Goal: Transaction & Acquisition: Subscribe to service/newsletter

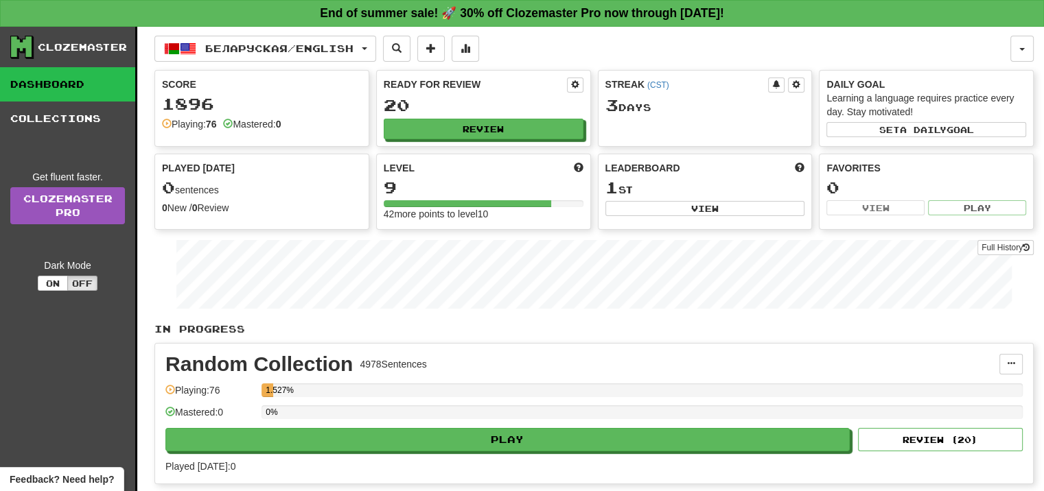
scroll to position [206, 0]
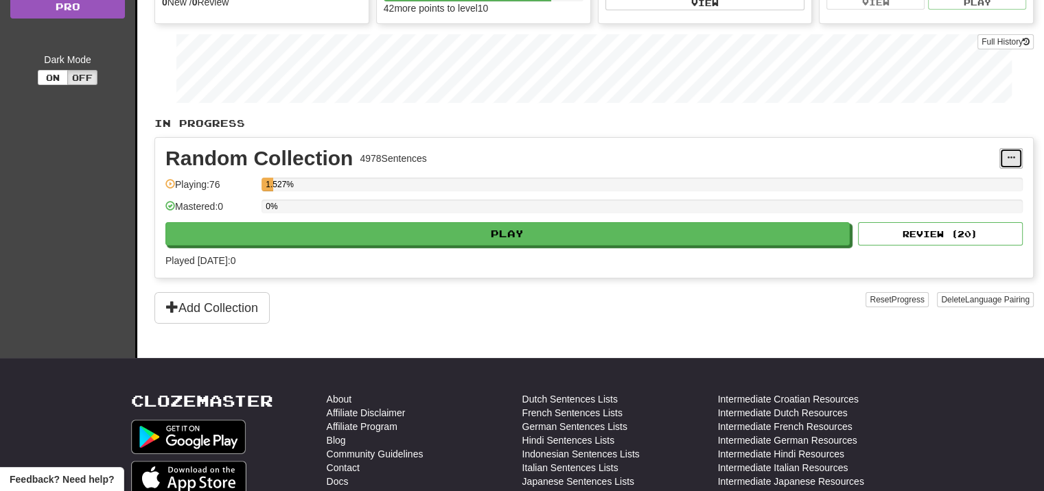
click at [1010, 159] on span at bounding box center [1010, 158] width 8 height 8
click at [974, 181] on span "Manage Sentences" at bounding box center [952, 183] width 83 height 11
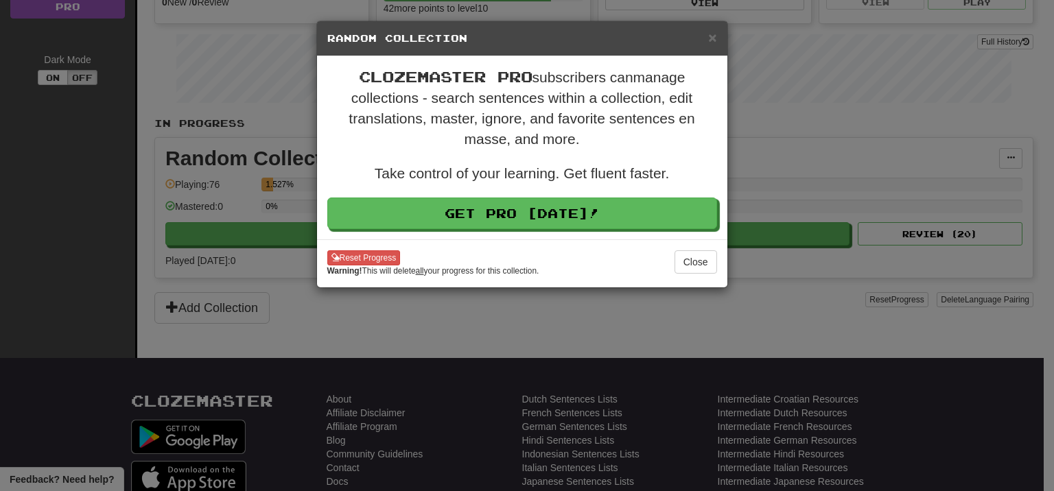
click at [947, 171] on div "× Random Collection Clozemaster Pro subscribers can manage collections - search…" at bounding box center [527, 245] width 1054 height 491
click at [707, 38] on h5 "Random Collection" at bounding box center [522, 39] width 390 height 14
click at [712, 38] on span "×" at bounding box center [712, 38] width 8 height 16
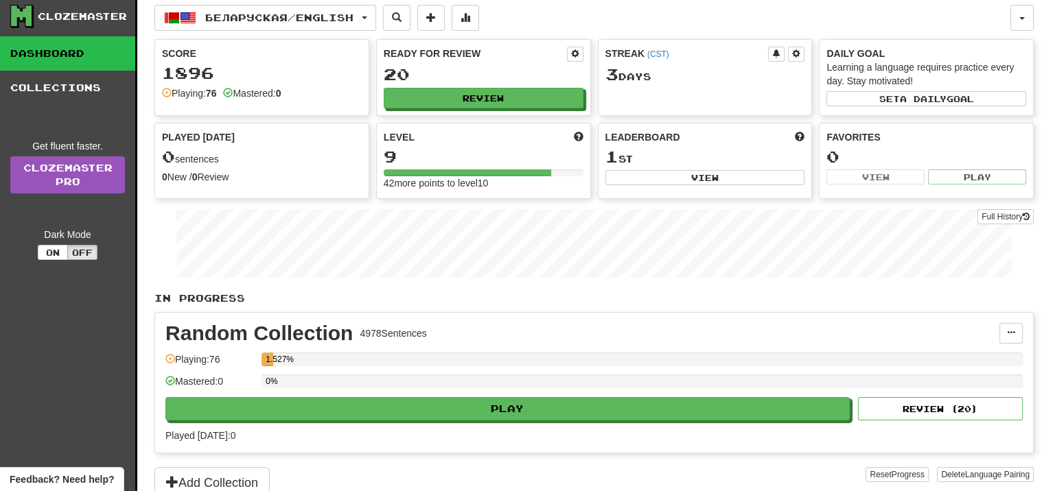
scroll to position [0, 0]
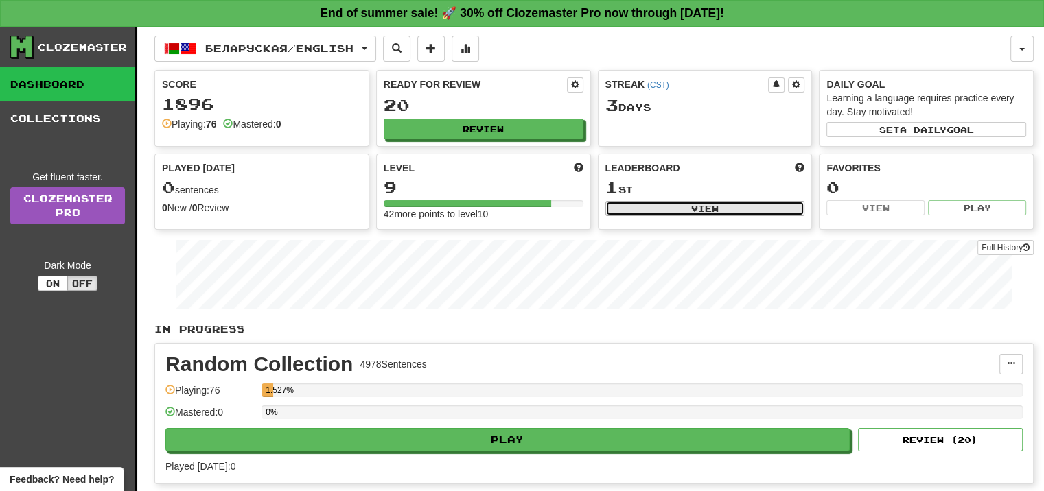
click at [683, 201] on button "View" at bounding box center [705, 208] width 200 height 15
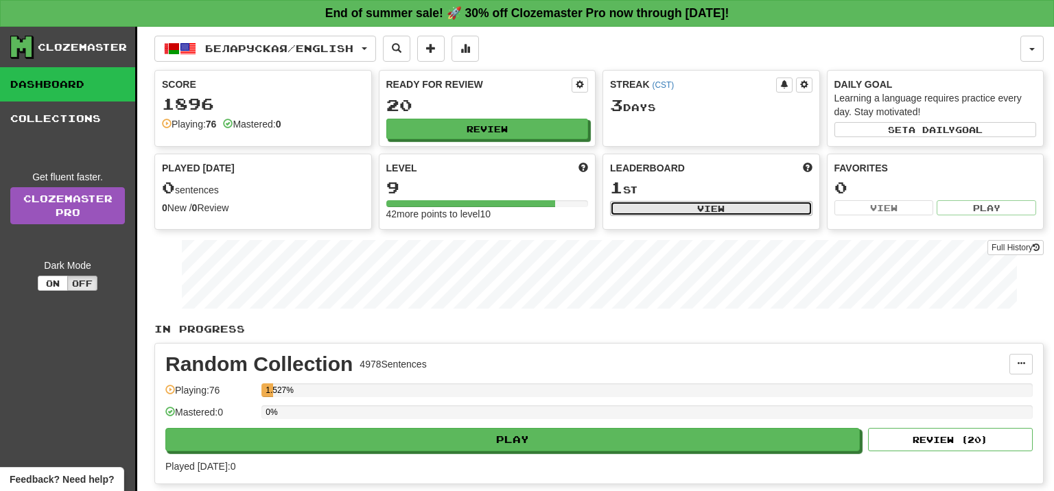
select select "**********"
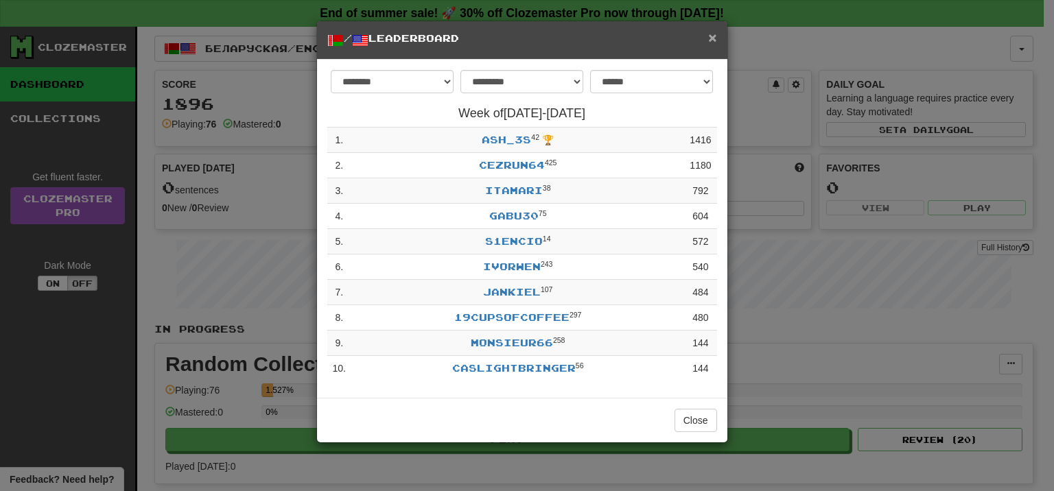
click at [709, 36] on span "×" at bounding box center [712, 38] width 8 height 16
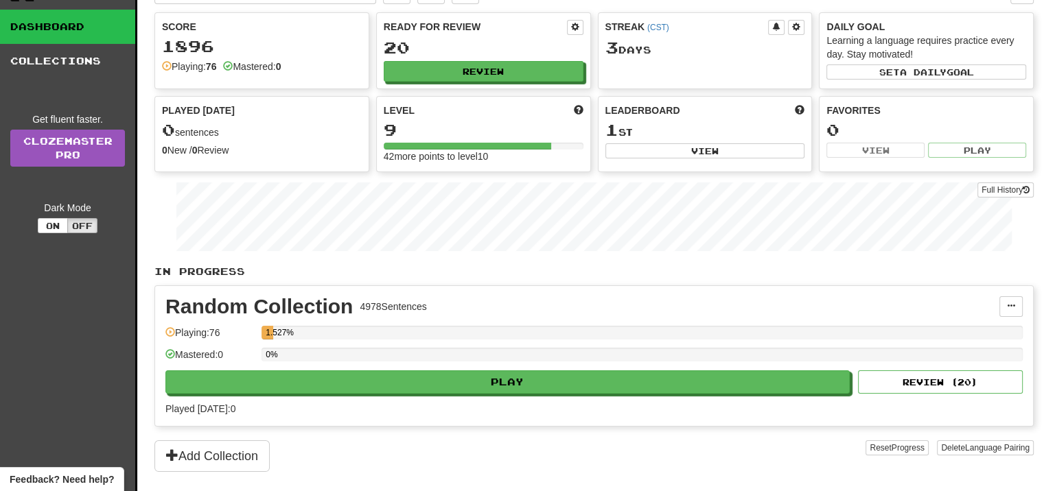
scroll to position [137, 0]
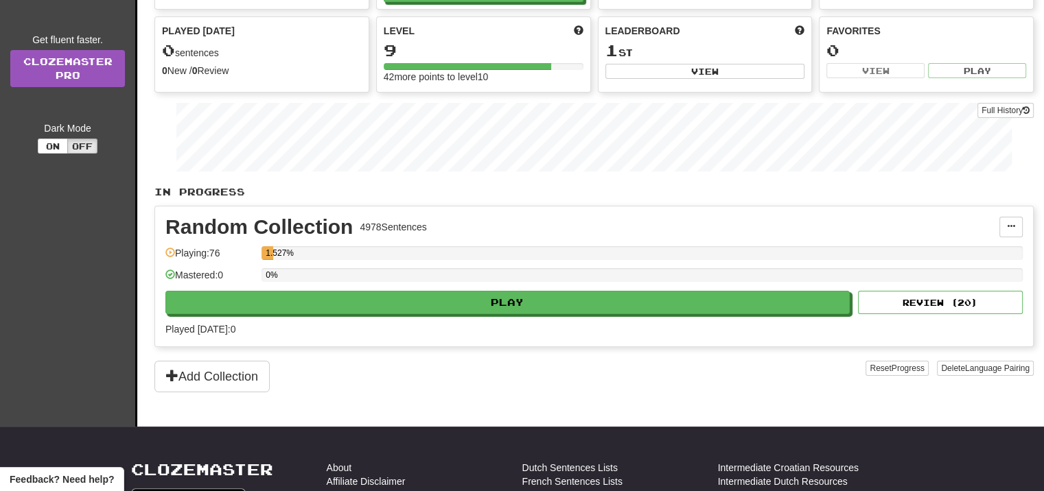
click at [757, 235] on div "Random Collection 4978 Sentences" at bounding box center [582, 227] width 834 height 21
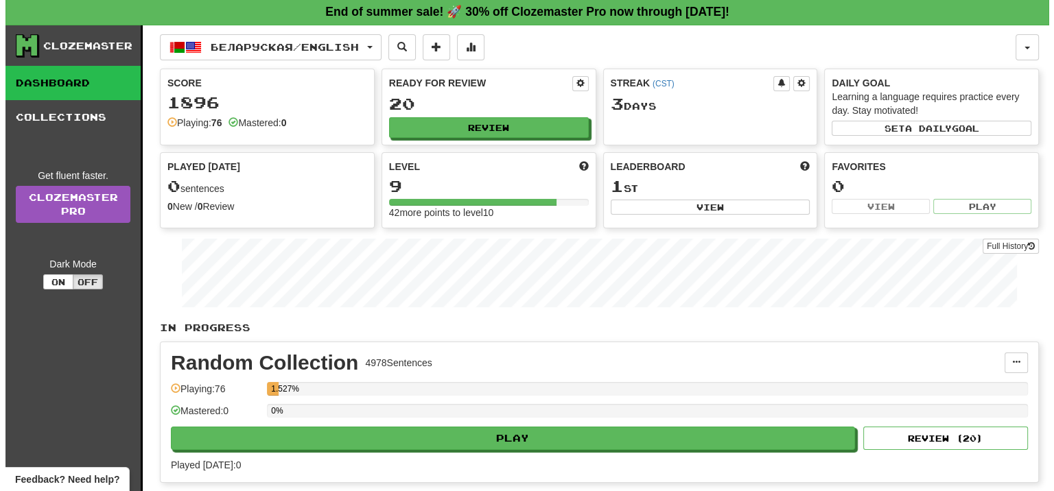
scroll to position [0, 0]
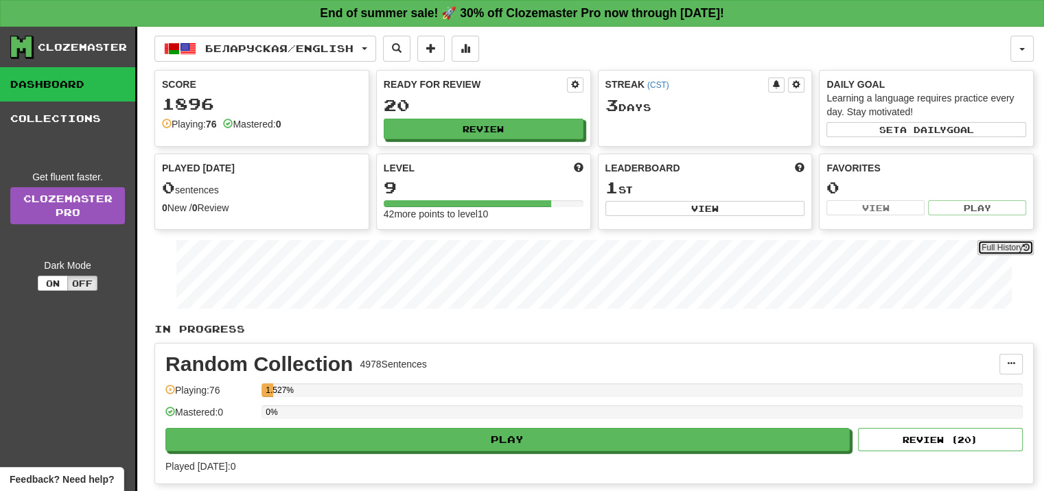
click at [1005, 242] on button "Full History" at bounding box center [1005, 247] width 56 height 15
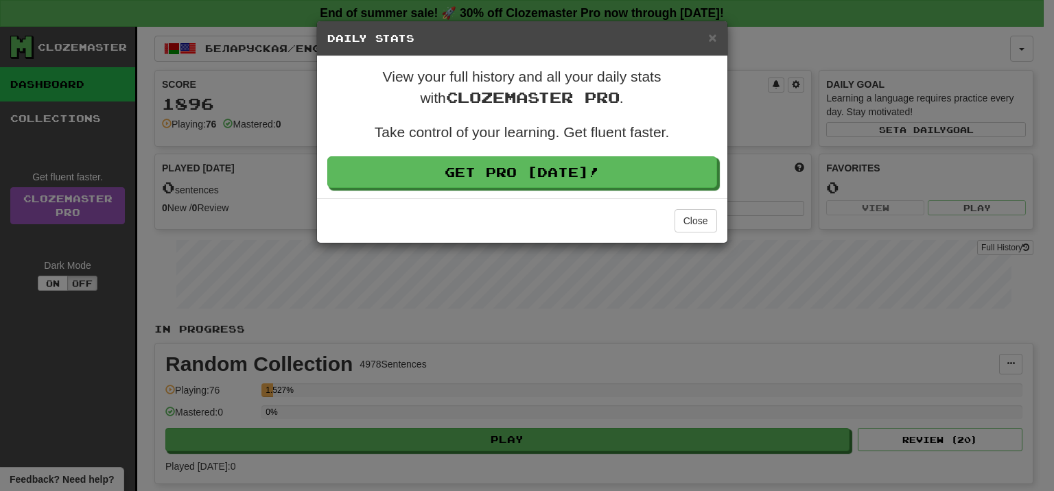
click at [996, 235] on div "× Daily Stats View your full history and all your daily stats with Clozemaster …" at bounding box center [527, 245] width 1054 height 491
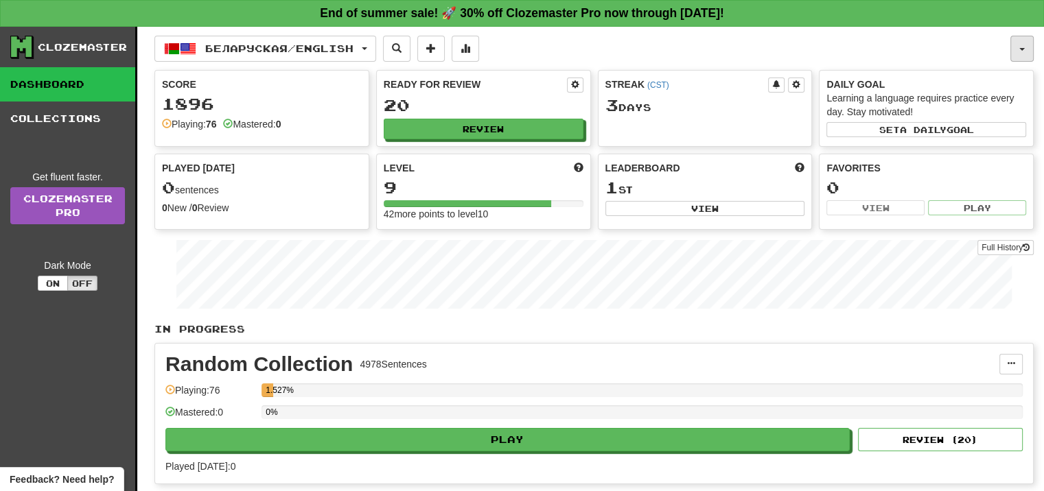
click at [1015, 49] on button "button" at bounding box center [1021, 49] width 23 height 26
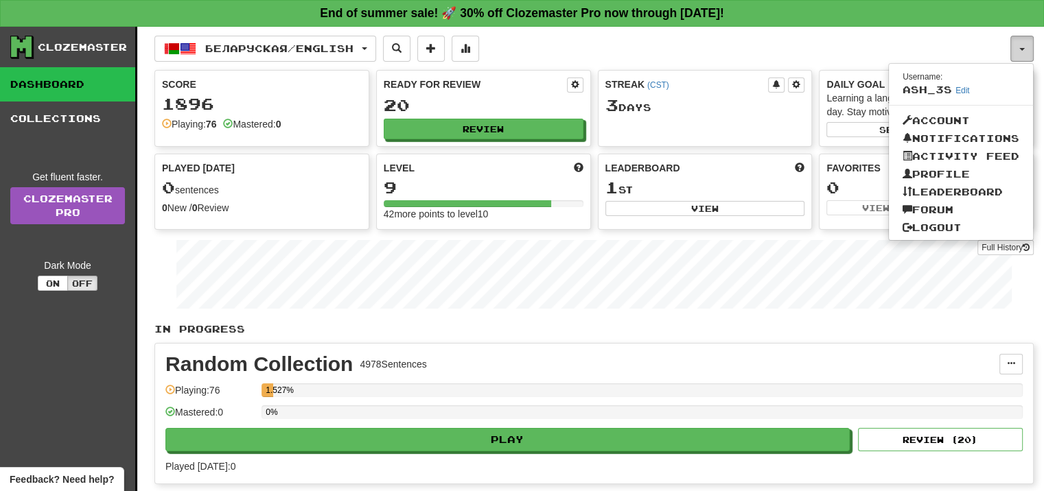
click at [1015, 48] on button "button" at bounding box center [1021, 49] width 23 height 26
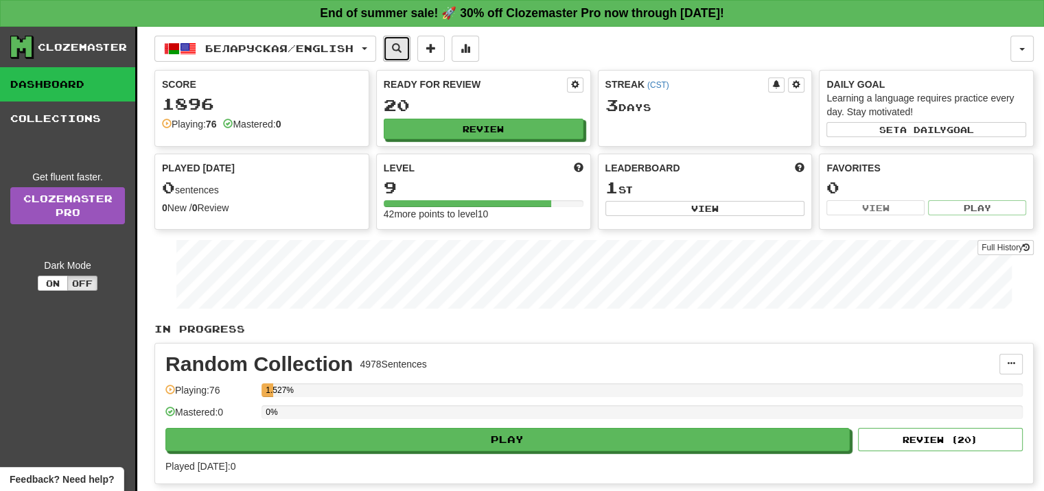
click at [401, 51] on span at bounding box center [397, 48] width 10 height 10
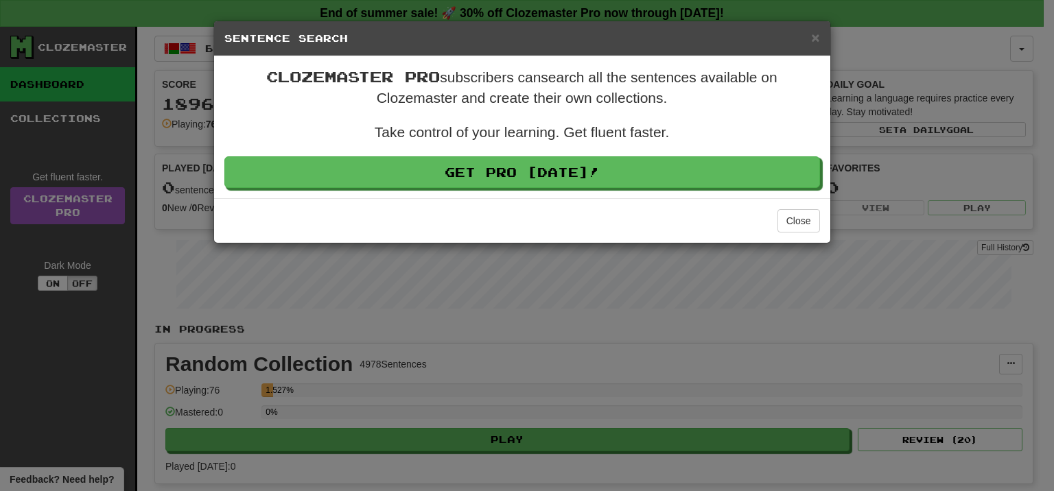
click at [936, 82] on div "× Sentence Search Clozemaster Pro subscribers can search all the sentences avai…" at bounding box center [527, 245] width 1054 height 491
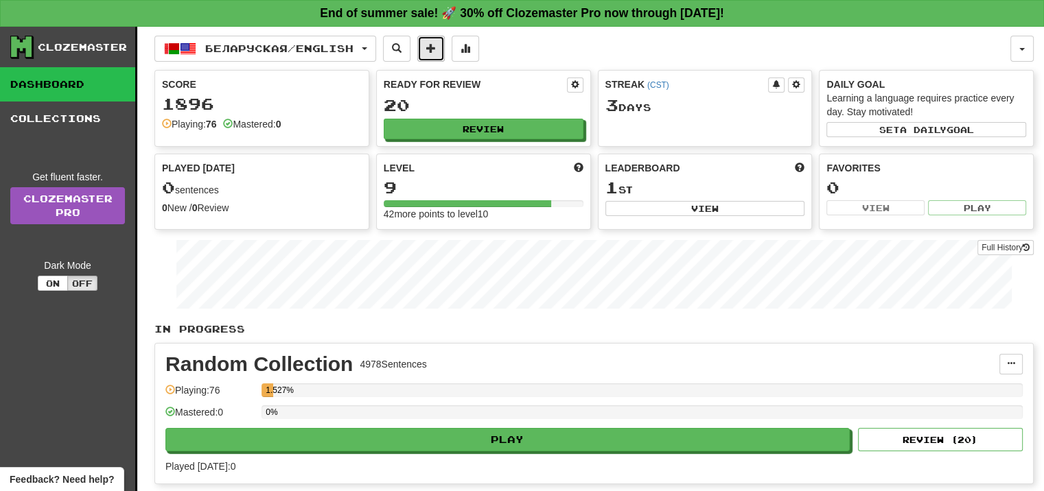
click at [436, 44] on span at bounding box center [431, 48] width 10 height 10
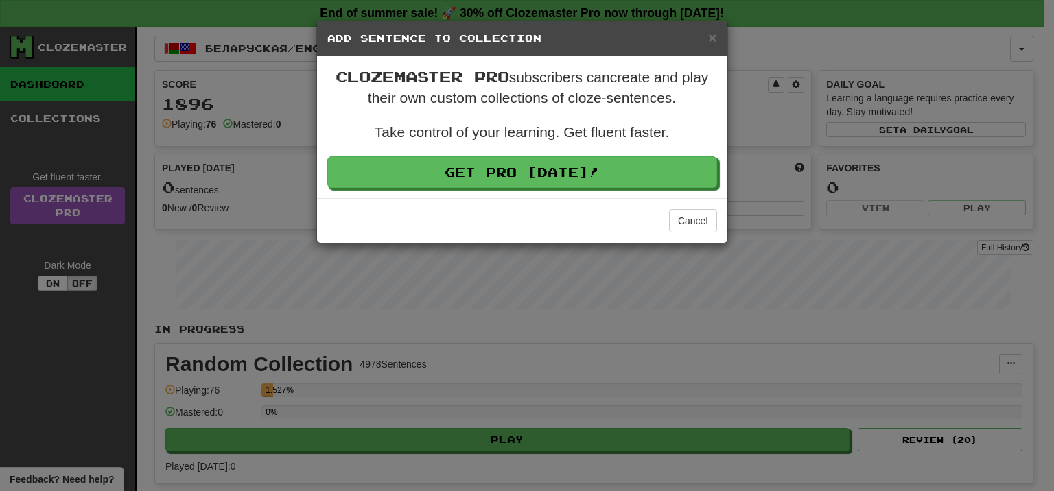
click at [604, 10] on div "× Add Sentence to Collection Clozemaster Pro subscribers can create and play th…" at bounding box center [527, 245] width 1054 height 491
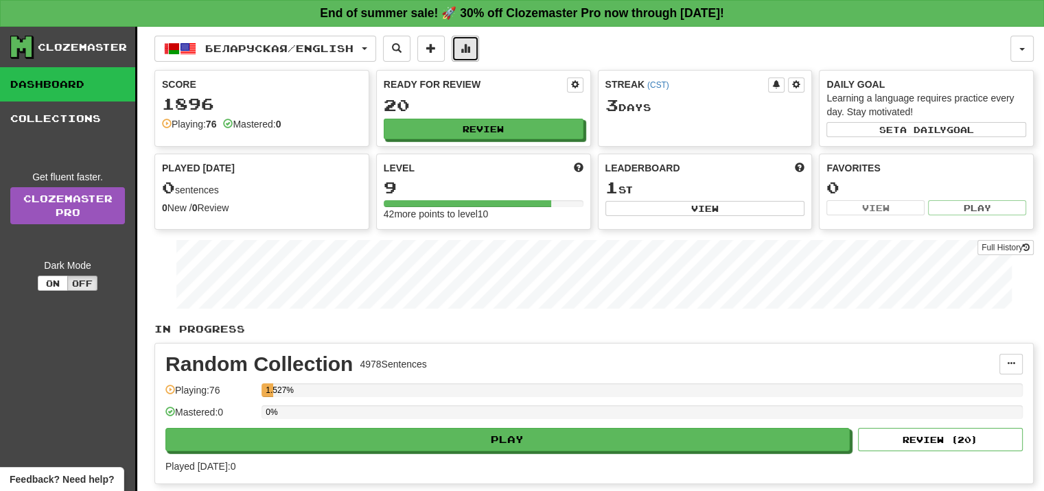
click at [468, 39] on button at bounding box center [464, 49] width 27 height 26
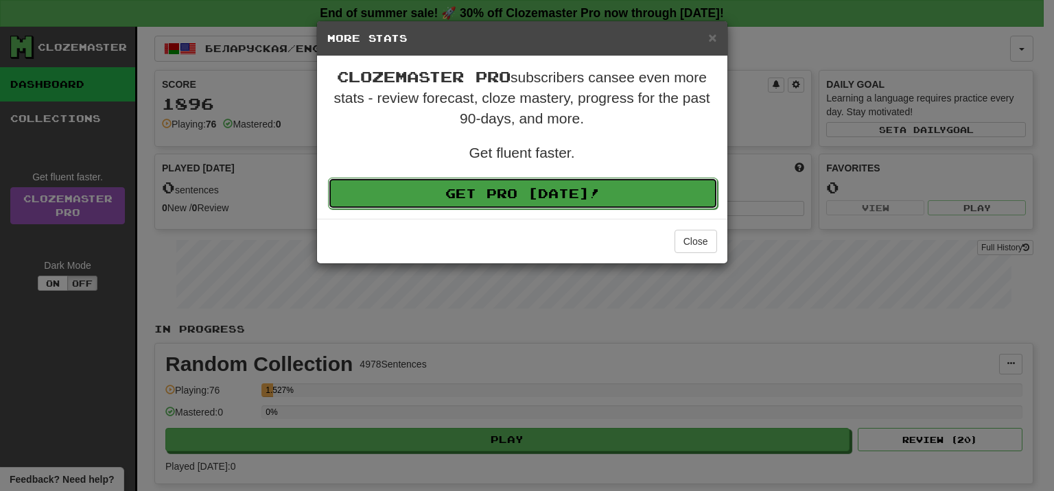
click at [600, 200] on link "Get Pro [DATE]!" at bounding box center [523, 194] width 390 height 32
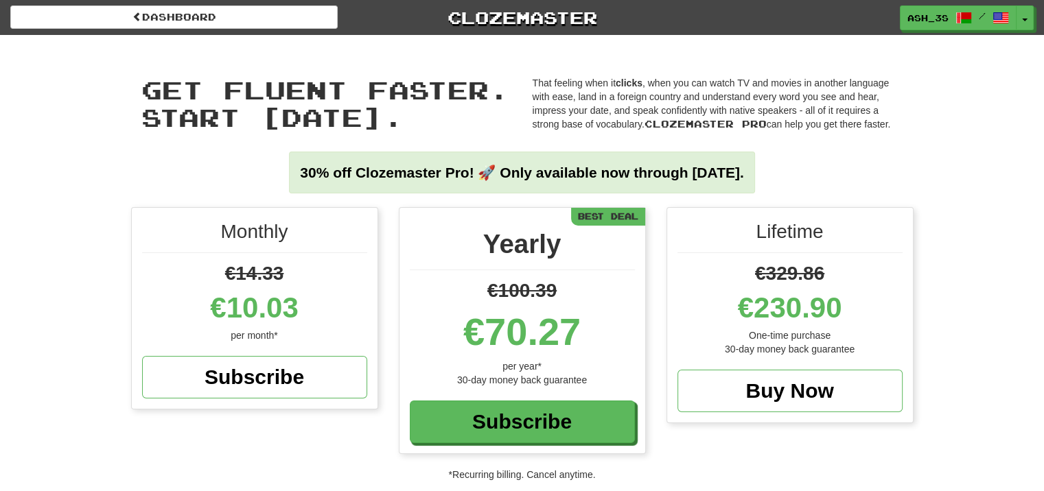
scroll to position [69, 0]
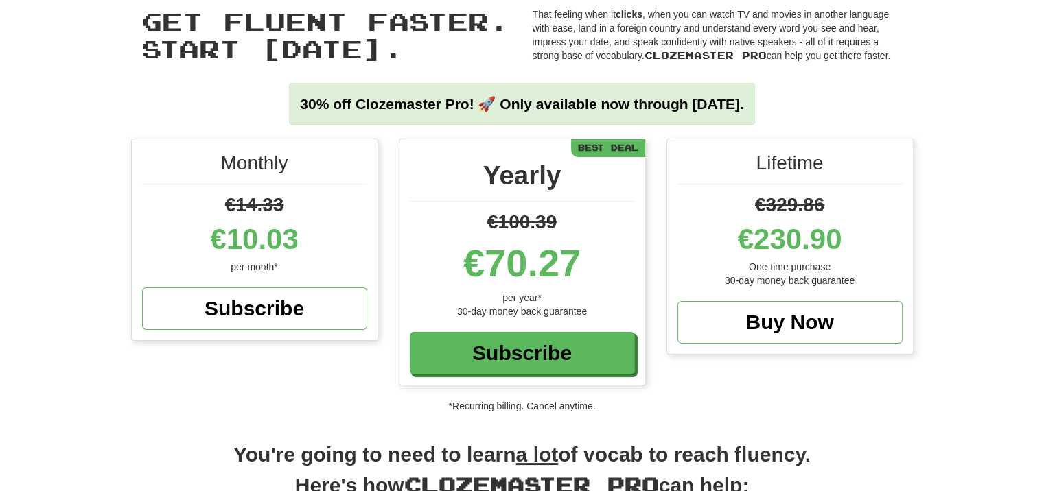
click at [334, 231] on div "€10.03" at bounding box center [254, 239] width 225 height 41
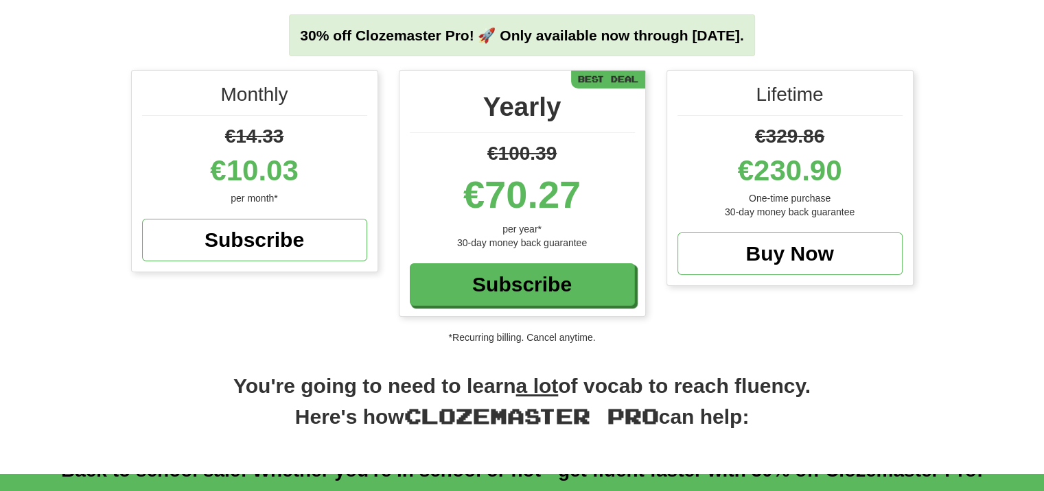
drag, startPoint x: 582, startPoint y: 195, endPoint x: 491, endPoint y: 200, distance: 90.7
click at [491, 200] on div "€70.27" at bounding box center [522, 194] width 225 height 55
drag, startPoint x: 472, startPoint y: 204, endPoint x: 574, endPoint y: 191, distance: 102.5
click at [574, 191] on div "€70.27" at bounding box center [522, 194] width 225 height 55
copy div "€70.27"
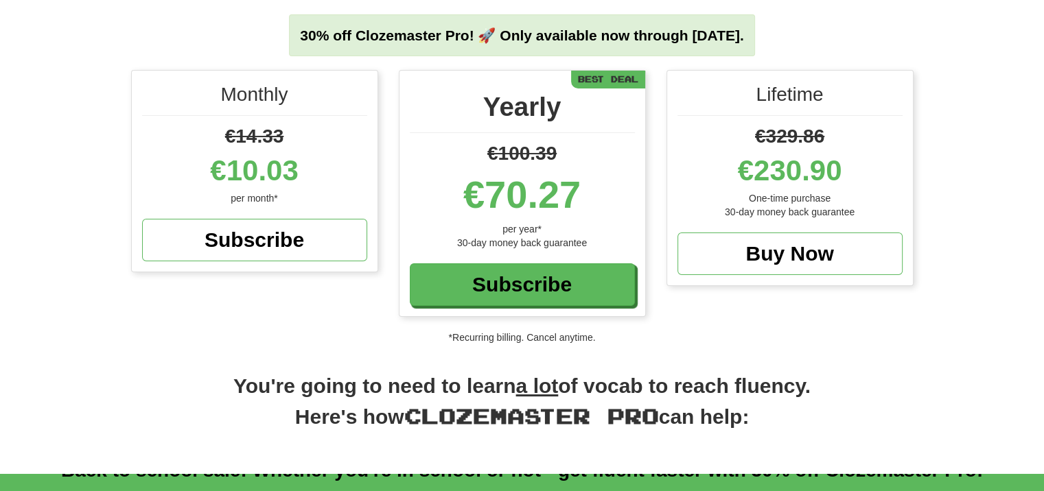
click at [1024, 89] on div "Monthly €14.33 €10.03 per month* Subscribe Yearly €100.39 €70.27 per year* 30-d…" at bounding box center [522, 207] width 1044 height 274
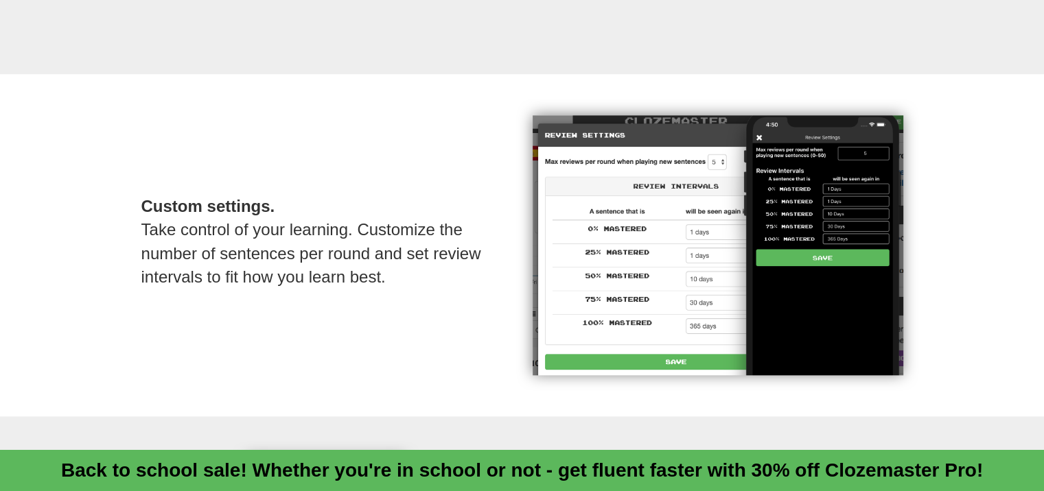
scroll to position [0, 0]
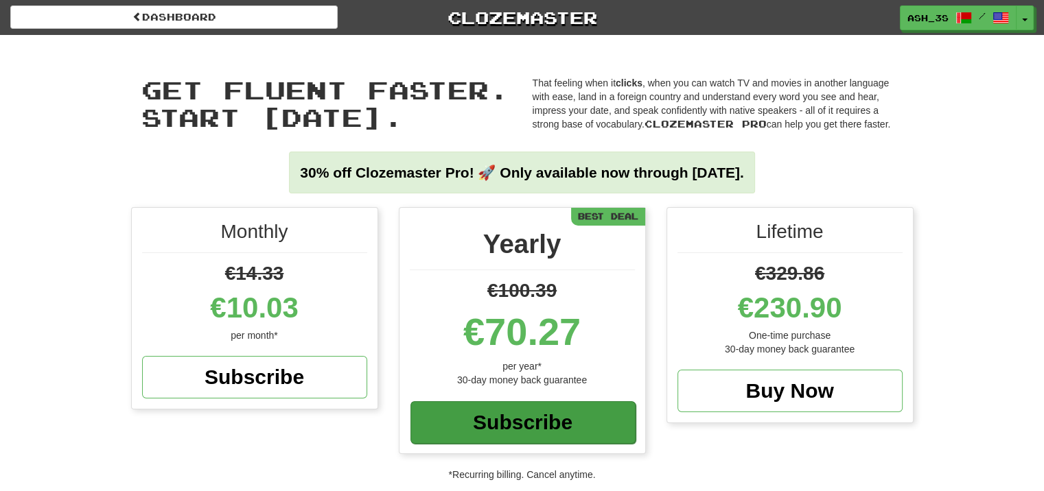
click at [572, 420] on div "Subscribe" at bounding box center [522, 422] width 225 height 43
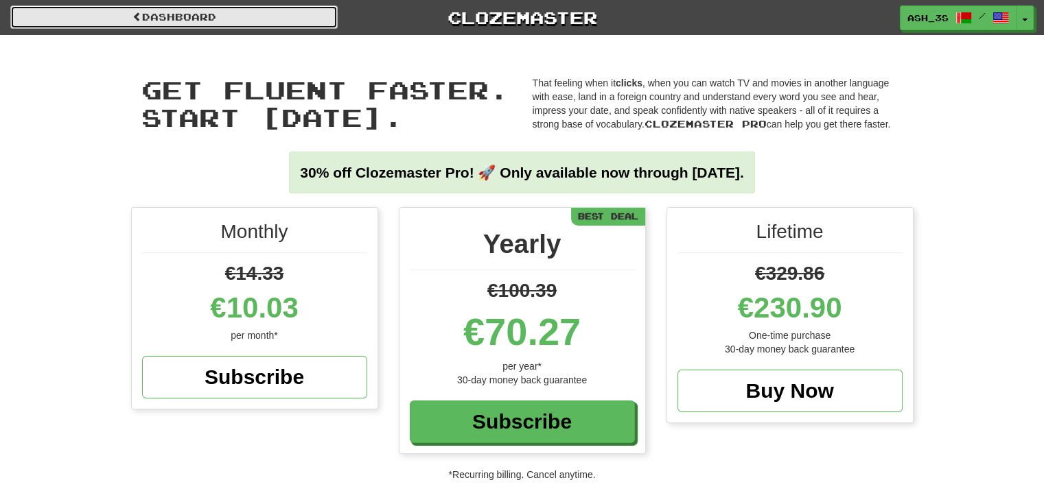
click at [224, 18] on link "Dashboard" at bounding box center [173, 16] width 327 height 23
